Goal: Transaction & Acquisition: Purchase product/service

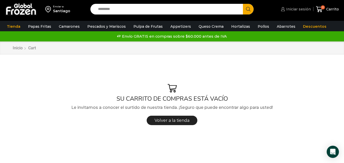
click at [297, 9] on span "Iniciar sesión" at bounding box center [298, 9] width 26 height 5
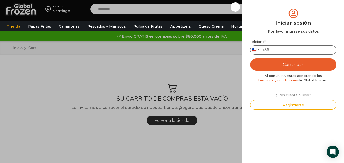
click at [279, 46] on input "Teléfono *" at bounding box center [293, 49] width 86 height 9
type input "*"
type input "*********"
click at [250, 59] on button "Continuar" at bounding box center [293, 65] width 86 height 12
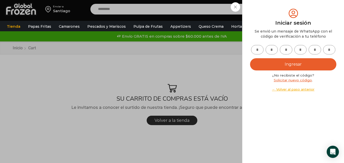
click at [262, 52] on input "text" at bounding box center [257, 49] width 12 height 9
type input "*"
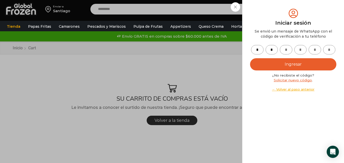
type input "*"
click at [250, 58] on button "Ingresar" at bounding box center [293, 64] width 86 height 12
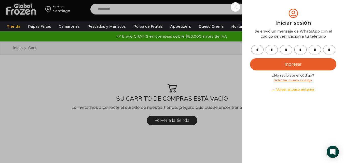
type input "*"
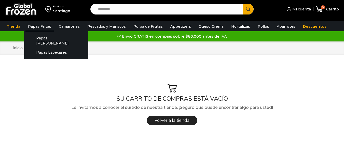
click at [49, 24] on link "Papas Fritas" at bounding box center [39, 27] width 28 height 10
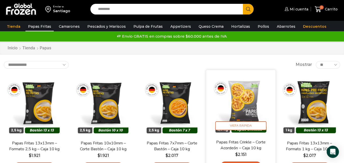
scroll to position [25, 0]
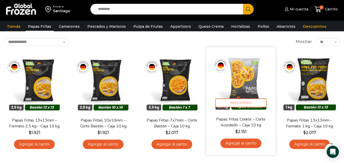
click at [249, 141] on link "Agregar al carrito" at bounding box center [240, 143] width 41 height 9
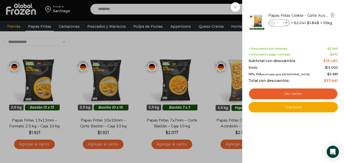
click at [286, 23] on icon at bounding box center [286, 23] width 3 height 3
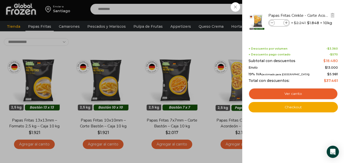
click at [286, 23] on icon at bounding box center [286, 23] width 3 height 3
type input "*"
click at [314, 15] on div "8 Carrito 8 8 Shopping Cart *" at bounding box center [326, 9] width 25 height 12
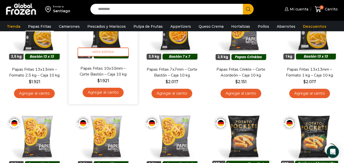
scroll to position [127, 0]
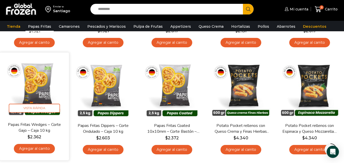
click at [43, 153] on link "Agregar al carrito" at bounding box center [34, 148] width 41 height 9
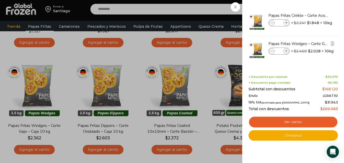
click at [286, 51] on icon at bounding box center [286, 51] width 3 height 3
type input "*"
click at [314, 15] on div "11 Carrito 11 11 Shopping Cart" at bounding box center [326, 9] width 25 height 12
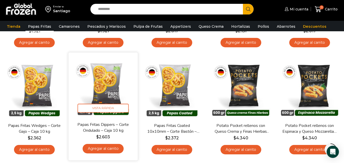
click at [105, 147] on link "Agregar al carrito" at bounding box center [103, 148] width 41 height 9
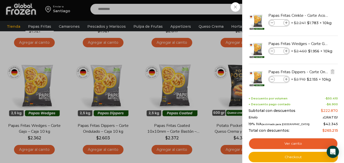
click at [285, 81] on span at bounding box center [286, 80] width 6 height 6
type input "*"
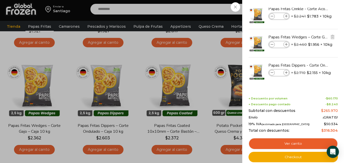
scroll to position [0, 0]
